Goal: Task Accomplishment & Management: Manage account settings

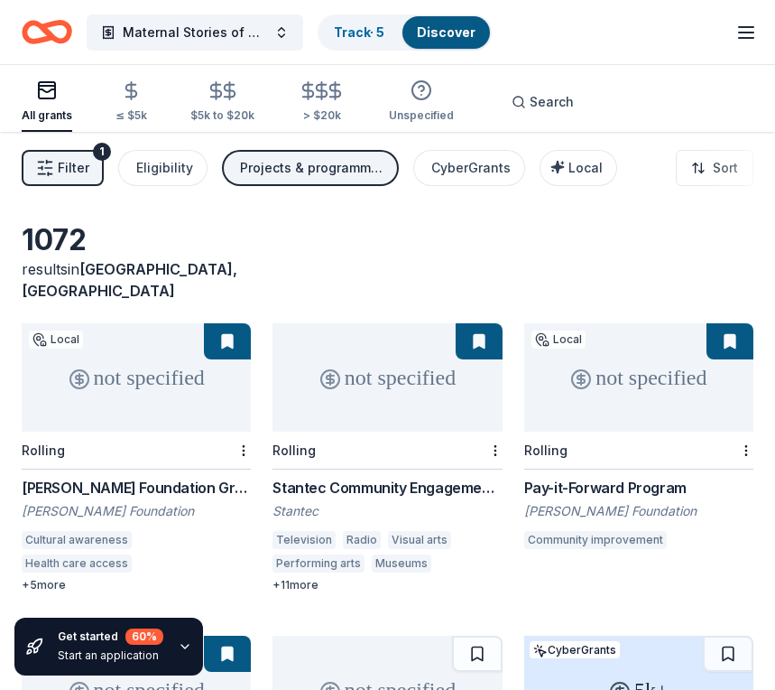
click at [58, 34] on icon "Home" at bounding box center [47, 32] width 51 height 42
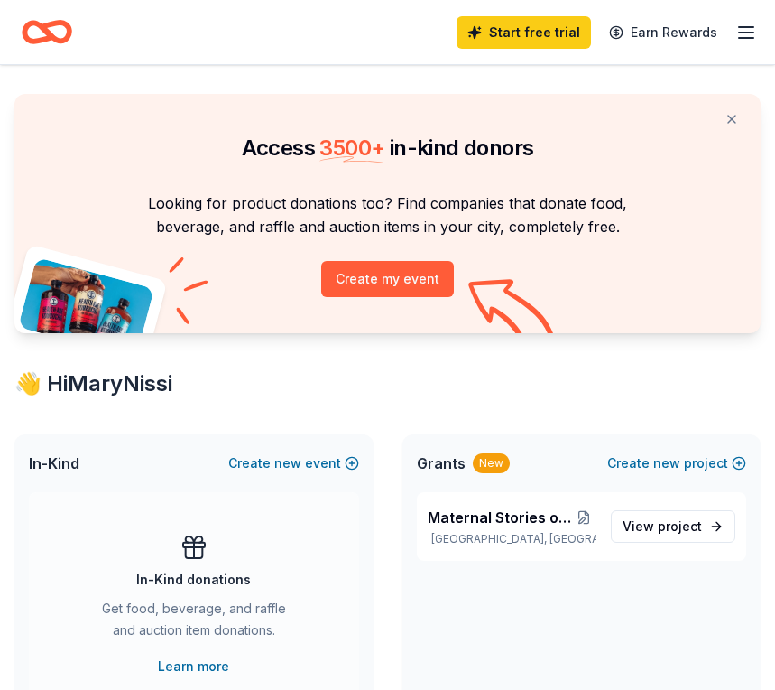
click at [755, 40] on icon "button" at bounding box center [747, 33] width 22 height 22
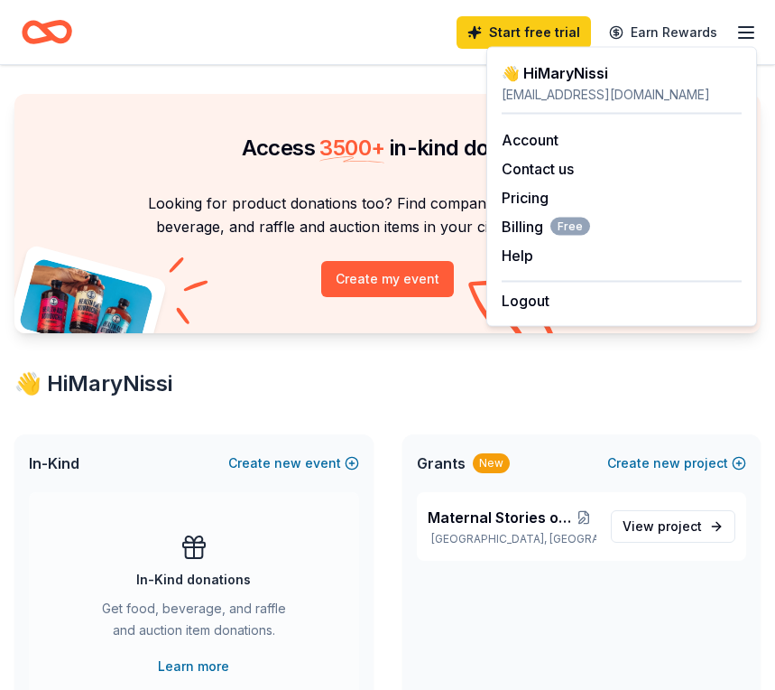
click at [517, 78] on div "👋 Hi MaryNissi" at bounding box center [622, 73] width 240 height 22
click at [567, 91] on div "[EMAIL_ADDRESS][DOMAIN_NAME]" at bounding box center [622, 95] width 240 height 22
click at [547, 139] on link "Account" at bounding box center [530, 140] width 57 height 18
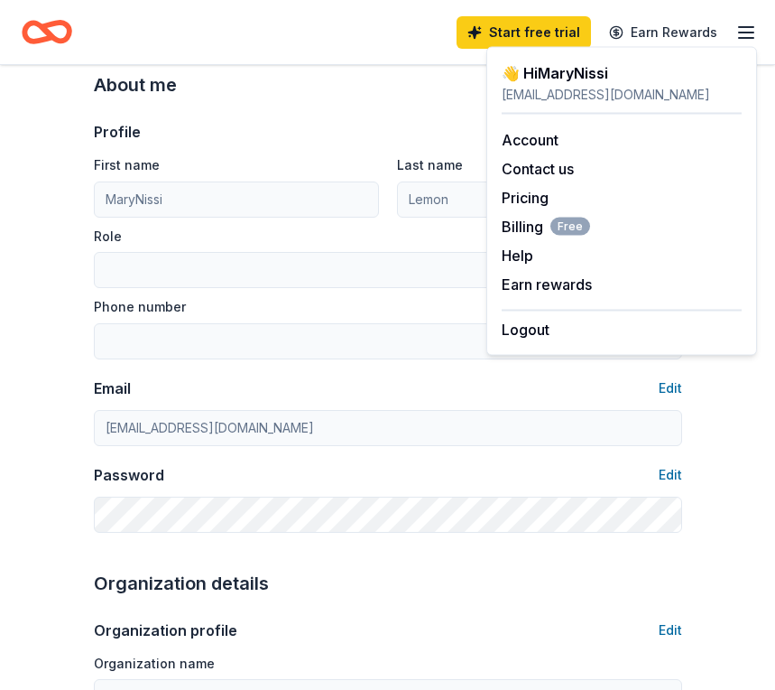
scroll to position [52, 0]
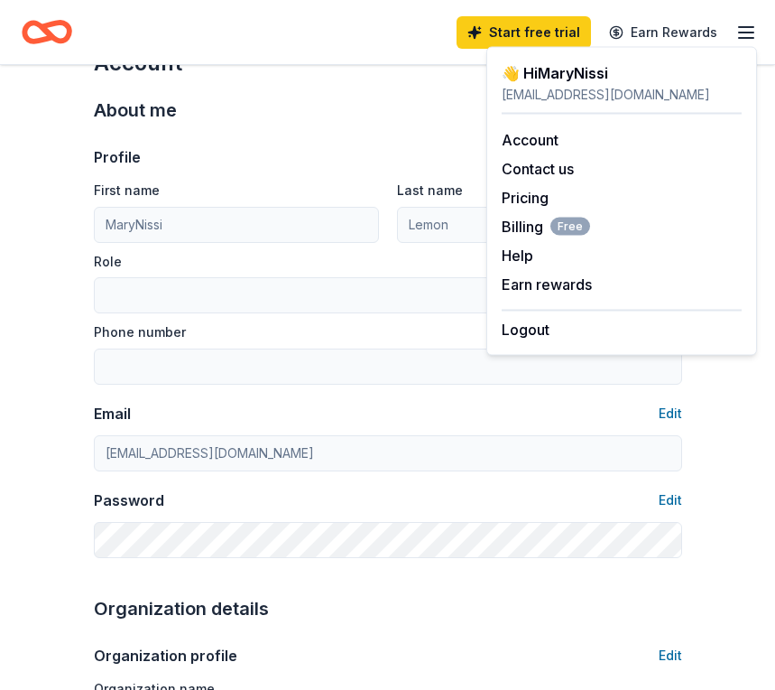
click at [553, 332] on div "Logout" at bounding box center [622, 325] width 240 height 31
click at [533, 327] on button "Logout" at bounding box center [526, 330] width 48 height 22
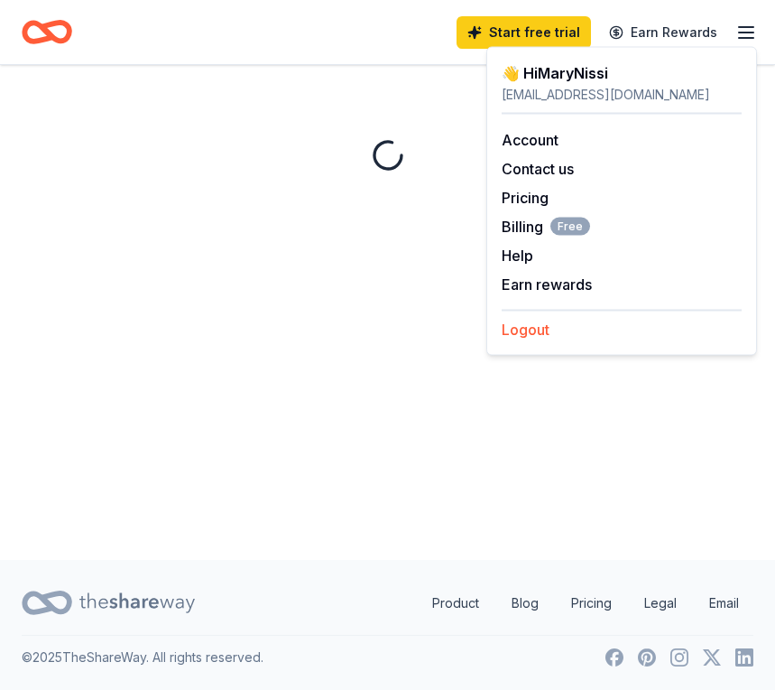
scroll to position [0, 0]
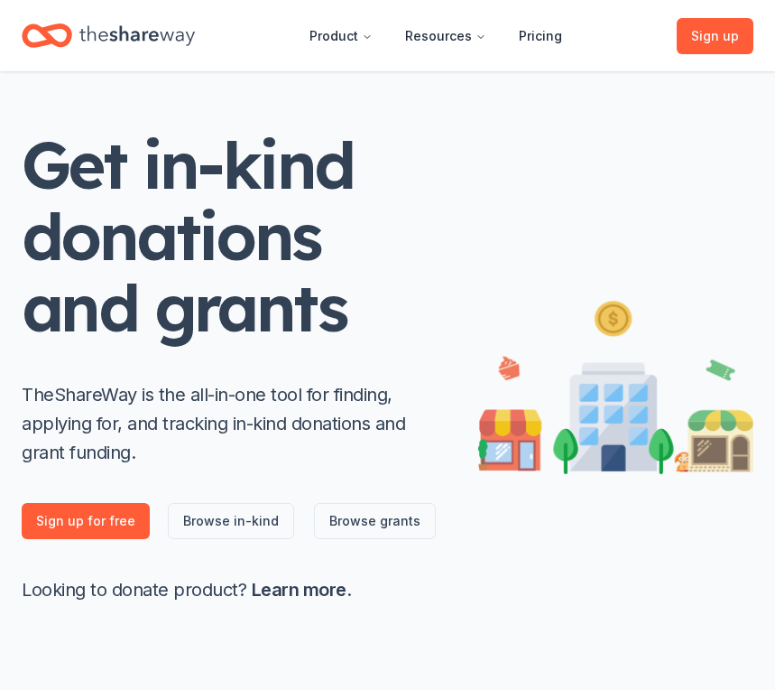
click at [115, 26] on icon "Home" at bounding box center [137, 35] width 116 height 37
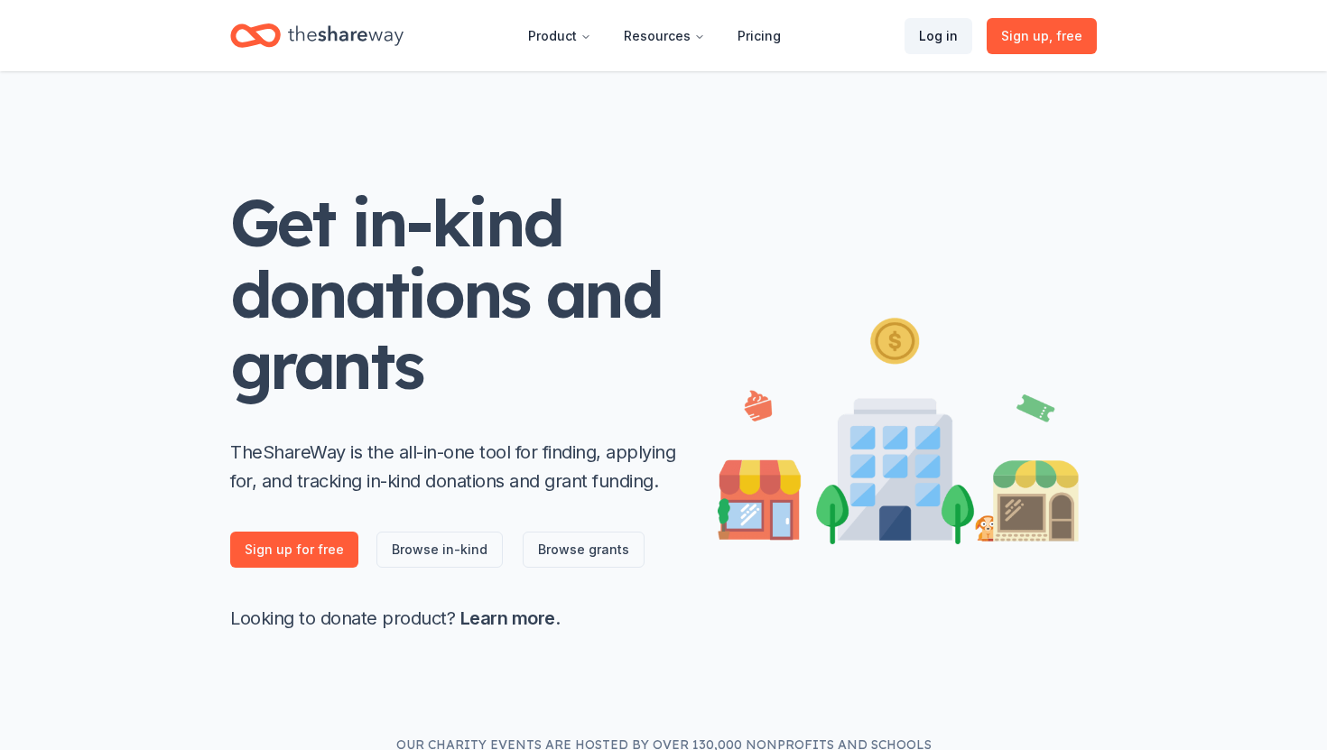
click at [952, 33] on link "Log in" at bounding box center [939, 36] width 68 height 36
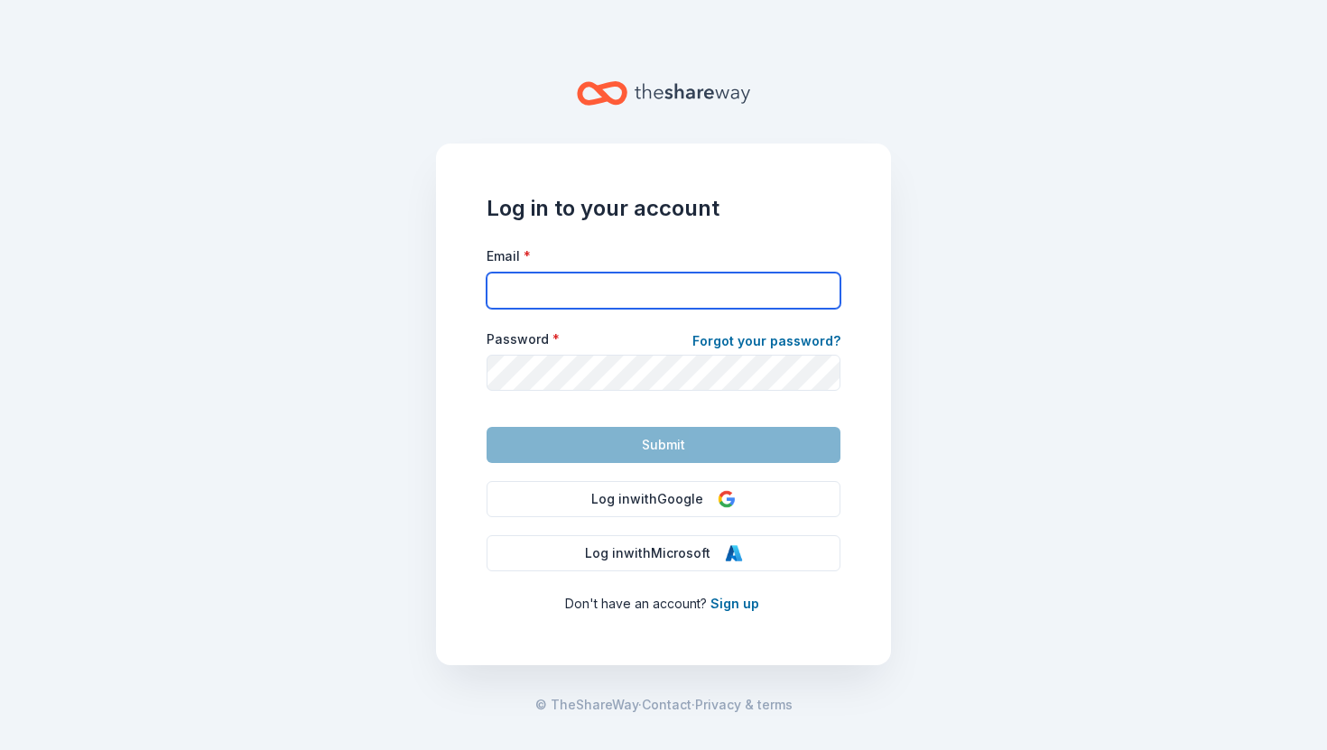
type input "[EMAIL_ADDRESS][DOMAIN_NAME]"
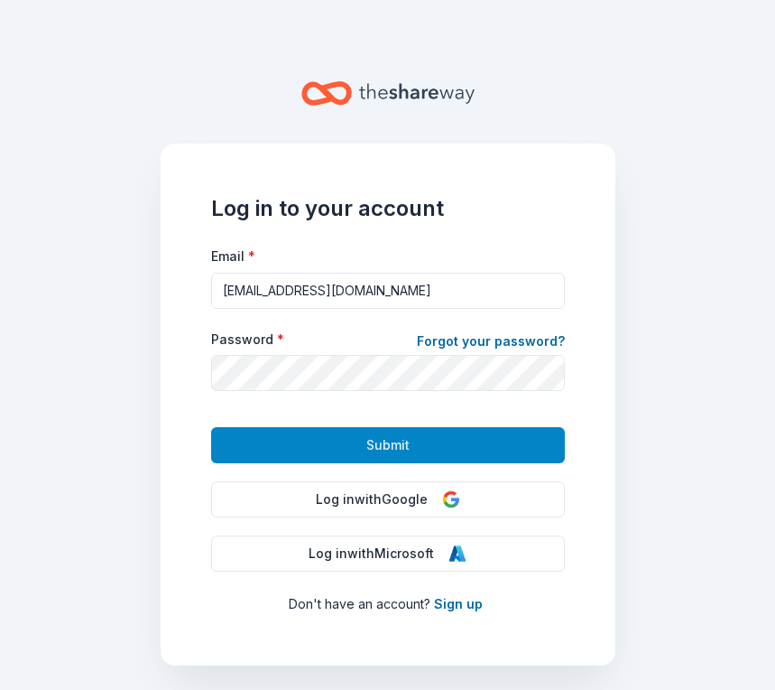
click at [441, 443] on button "Submit" at bounding box center [388, 445] width 354 height 36
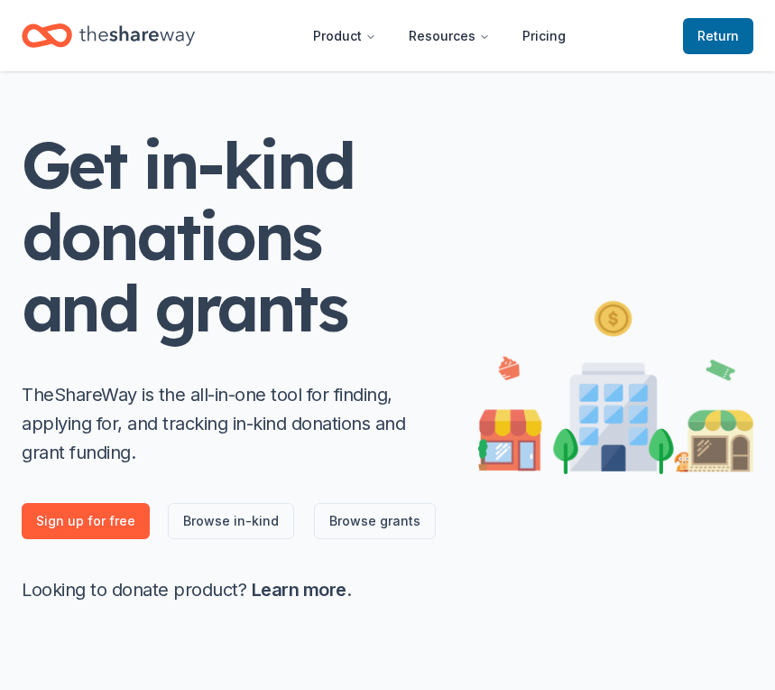
scroll to position [1, 0]
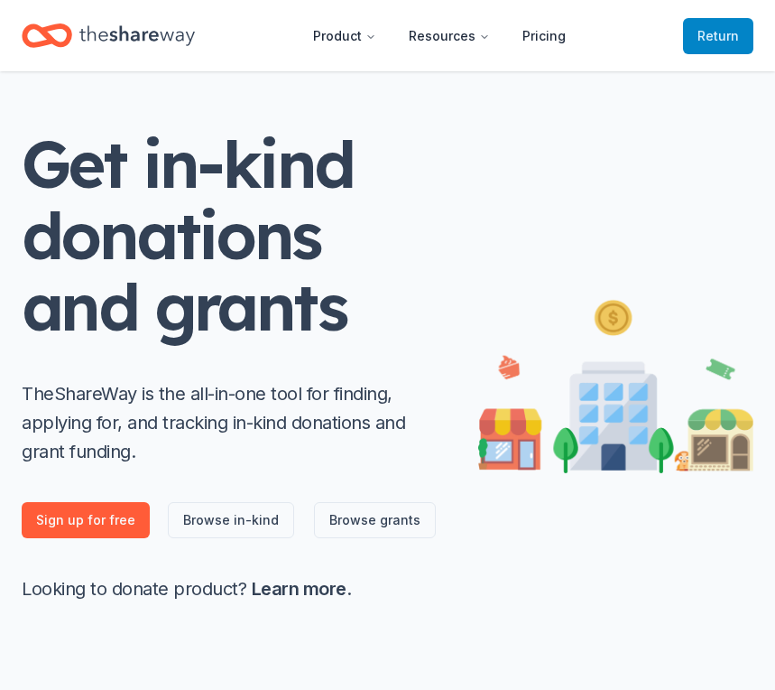
click at [707, 37] on span "Return to TheShareWay" at bounding box center [719, 36] width 42 height 22
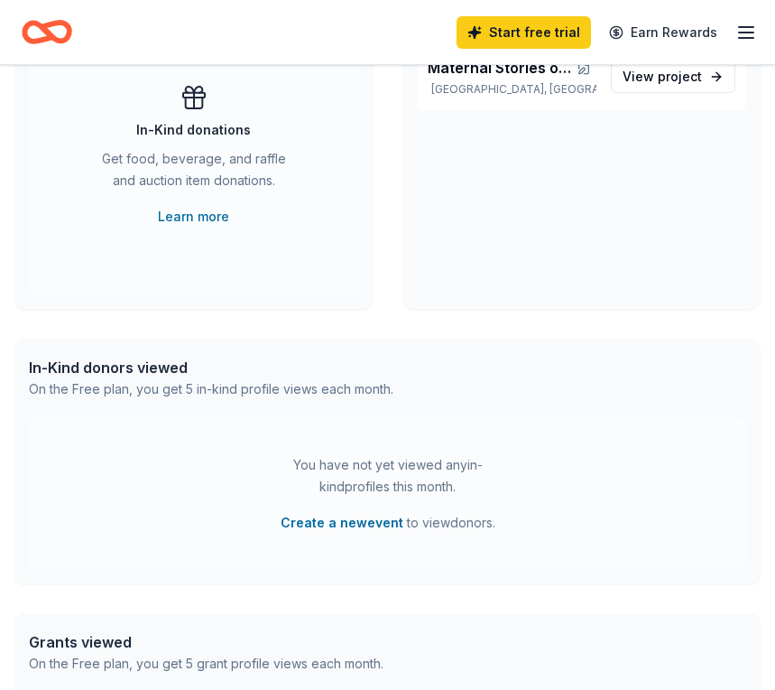
scroll to position [463, 0]
